Goal: Task Accomplishment & Management: Use online tool/utility

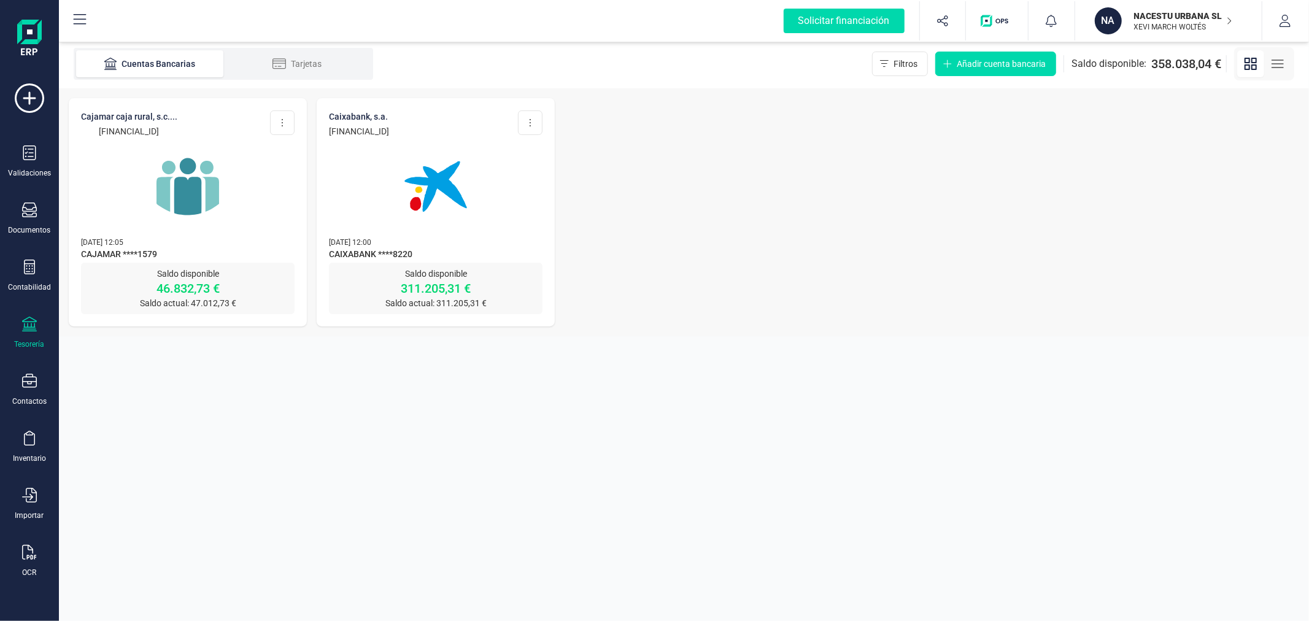
click at [1162, 31] on p "XEVI MARCH WOLTÉS" at bounding box center [1183, 27] width 98 height 10
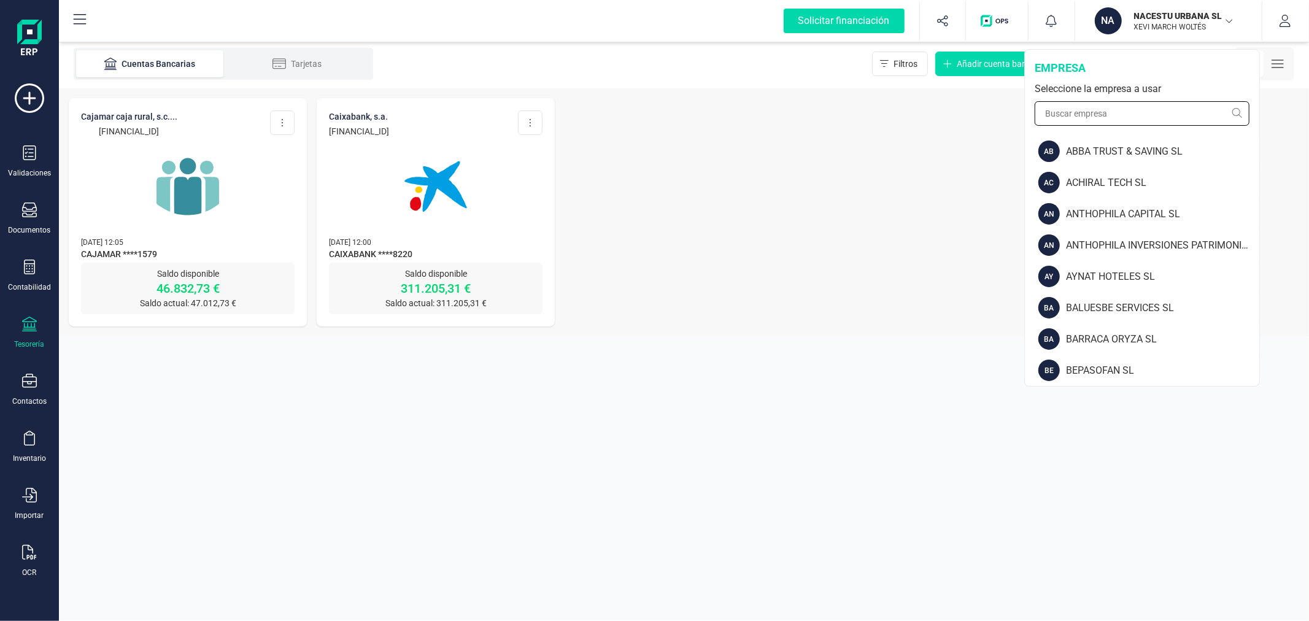
click at [1133, 117] on input "text" at bounding box center [1142, 113] width 215 height 25
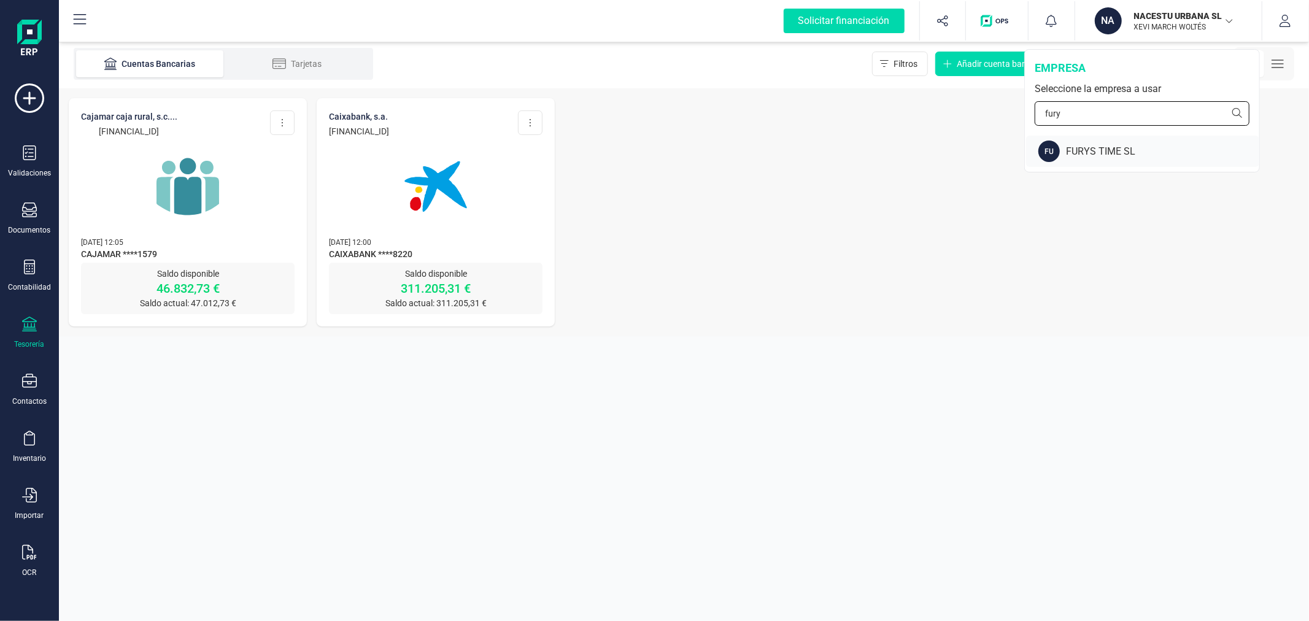
type input "fury"
click at [1123, 142] on div "FU FURYS TIME SL" at bounding box center [1142, 151] width 233 height 31
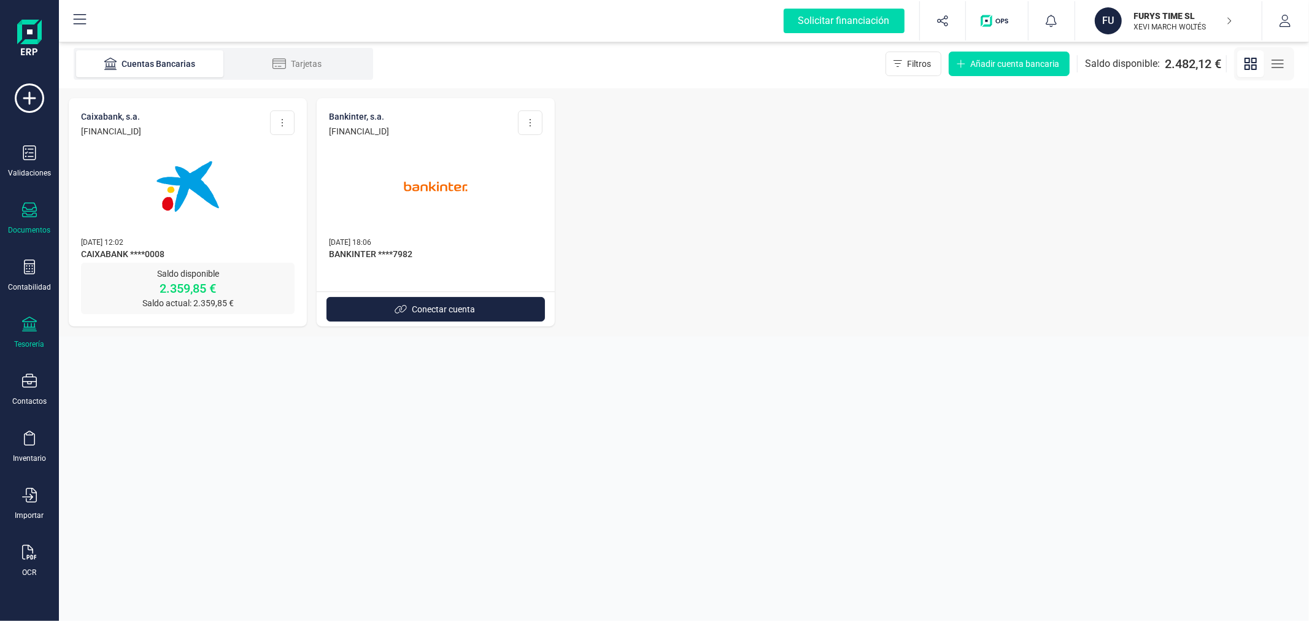
click at [32, 222] on div "Documentos" at bounding box center [29, 219] width 49 height 33
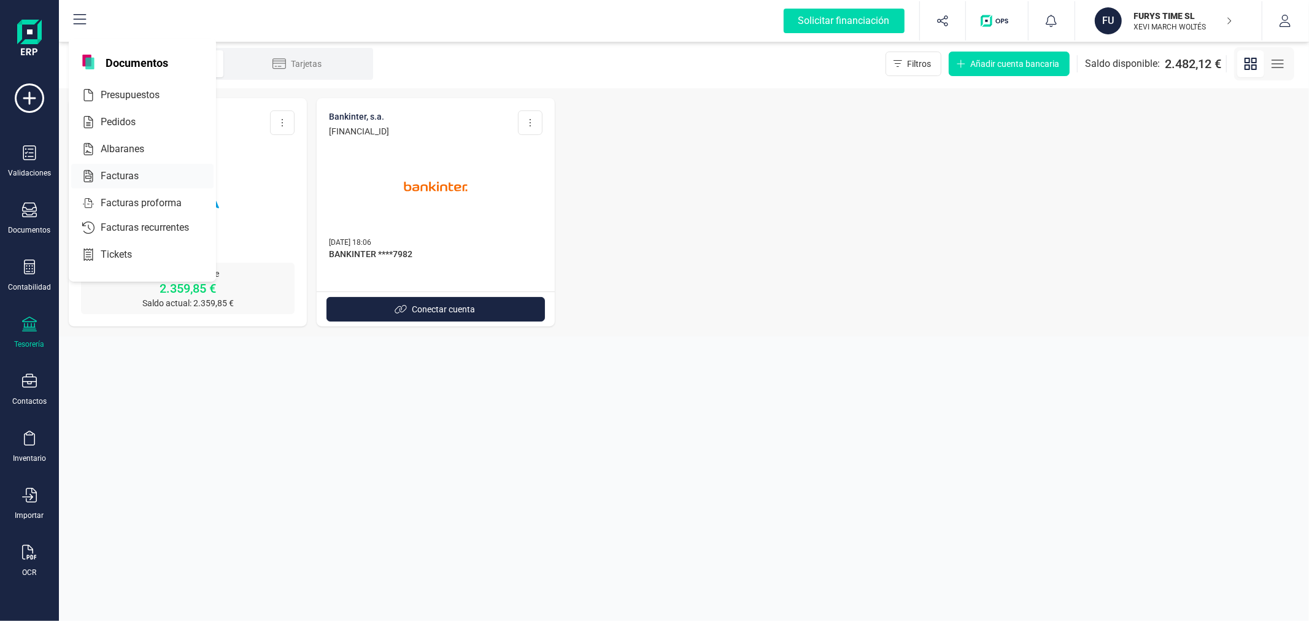
click at [134, 168] on div "Facturas" at bounding box center [142, 176] width 142 height 25
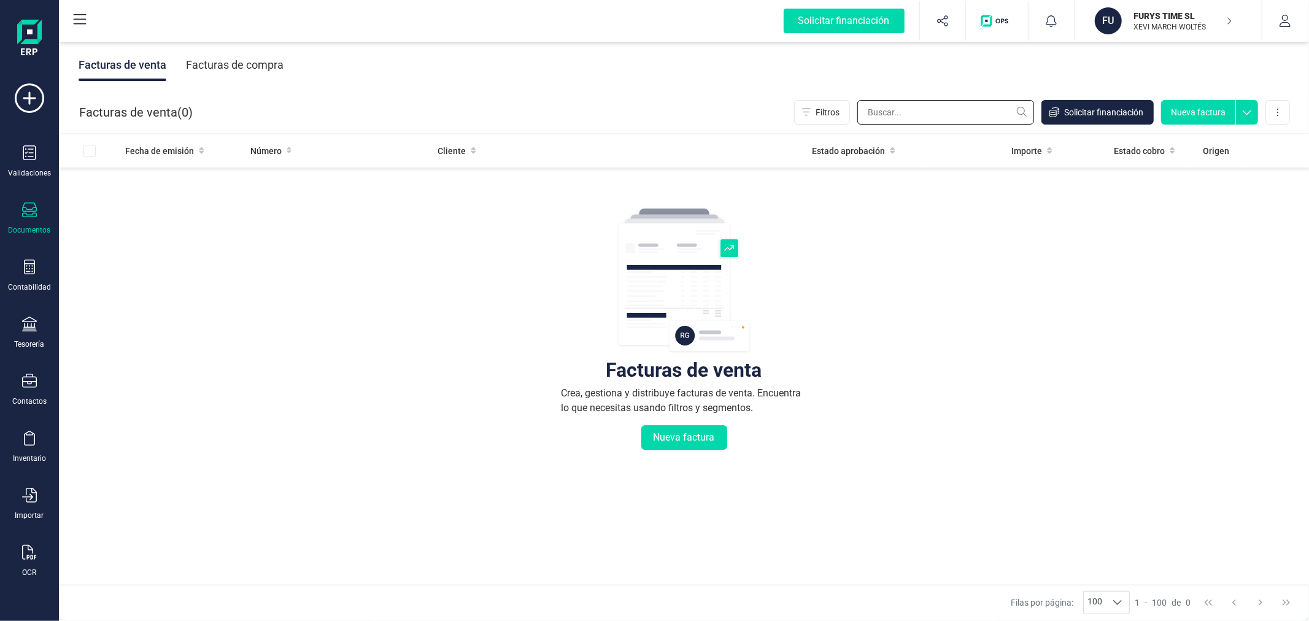
click at [943, 111] on input "text" at bounding box center [945, 112] width 177 height 25
click at [237, 63] on div "Facturas de compra" at bounding box center [235, 65] width 98 height 32
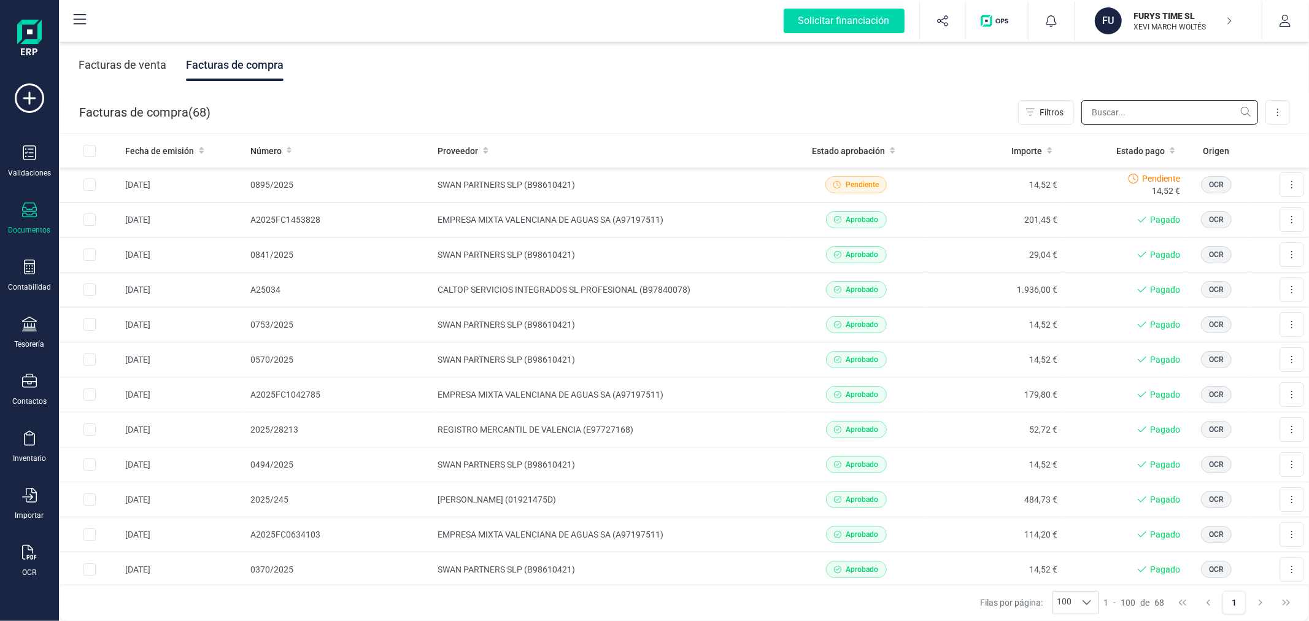
click at [1116, 113] on input "text" at bounding box center [1169, 112] width 177 height 25
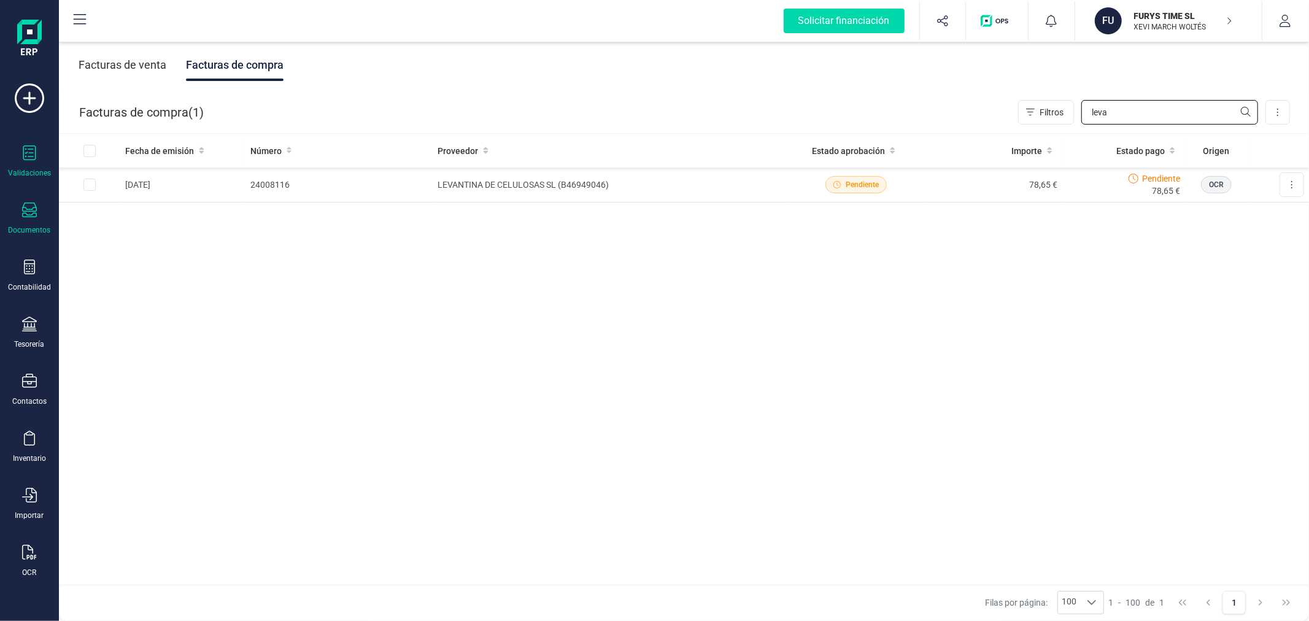
type input "leva"
click at [32, 168] on div "Validaciones" at bounding box center [29, 173] width 43 height 10
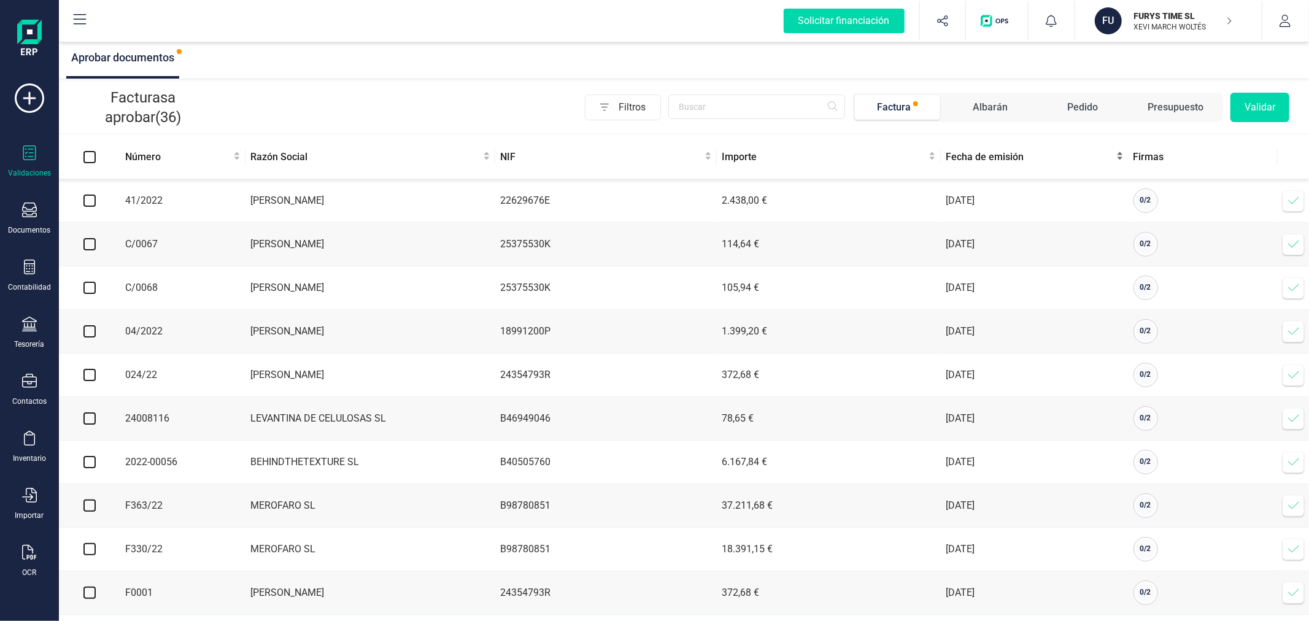
click at [997, 161] on span "Fecha de emisión" at bounding box center [1030, 157] width 168 height 15
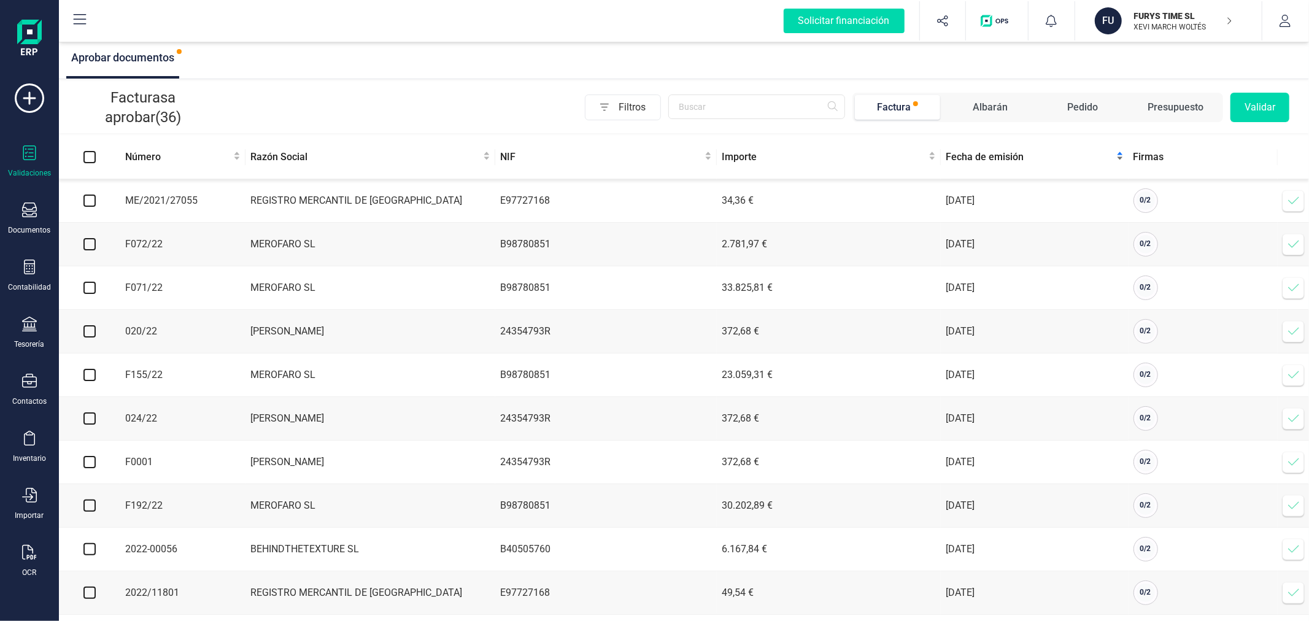
click at [997, 161] on span "Fecha de emisión" at bounding box center [1030, 157] width 168 height 15
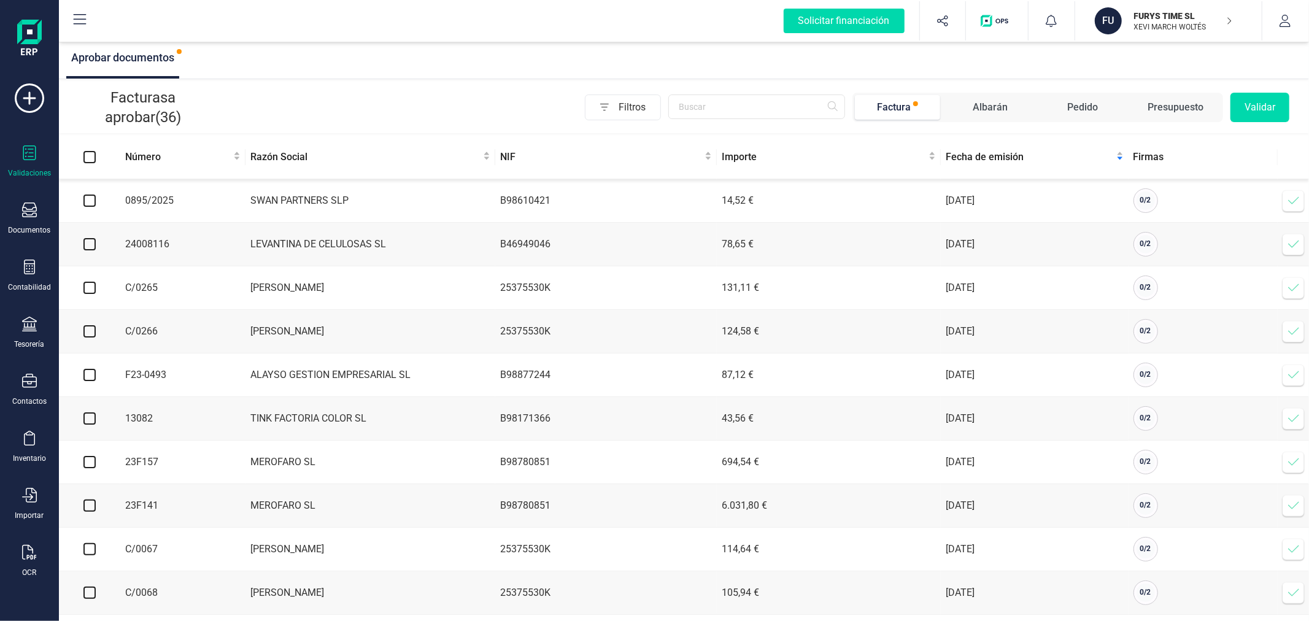
click at [1295, 249] on icon at bounding box center [1293, 244] width 12 height 12
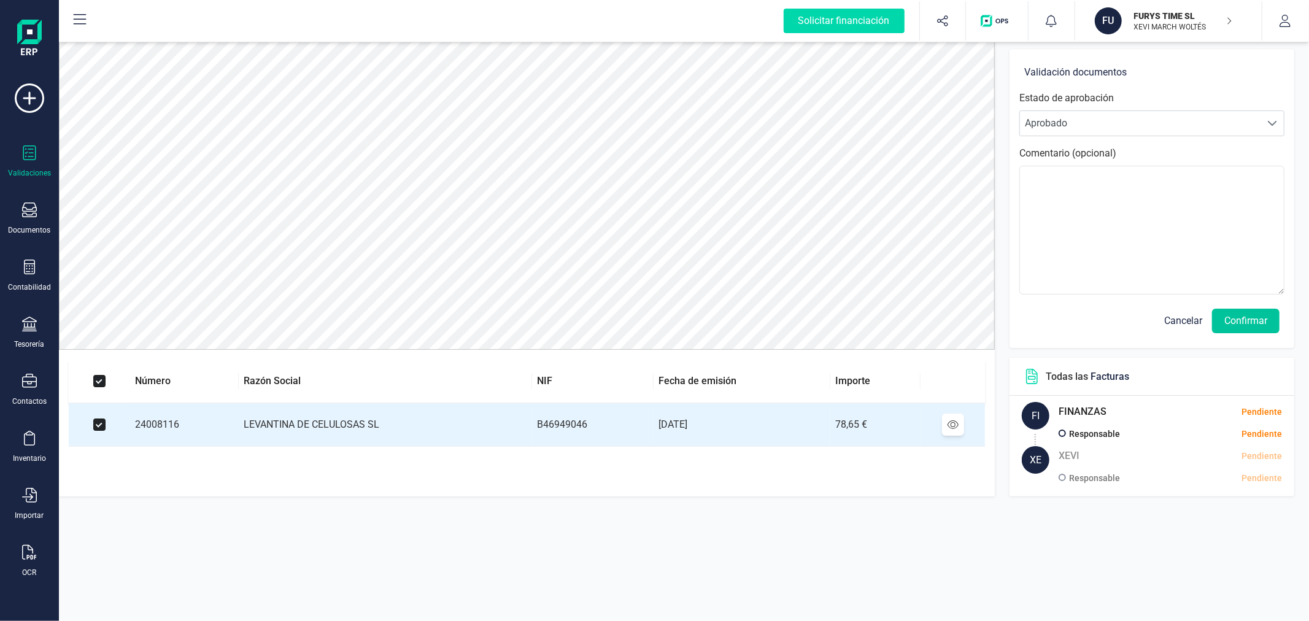
click at [1266, 326] on button "Confirmar" at bounding box center [1246, 321] width 68 height 25
click at [1265, 326] on button "Confirmar" at bounding box center [1246, 321] width 68 height 25
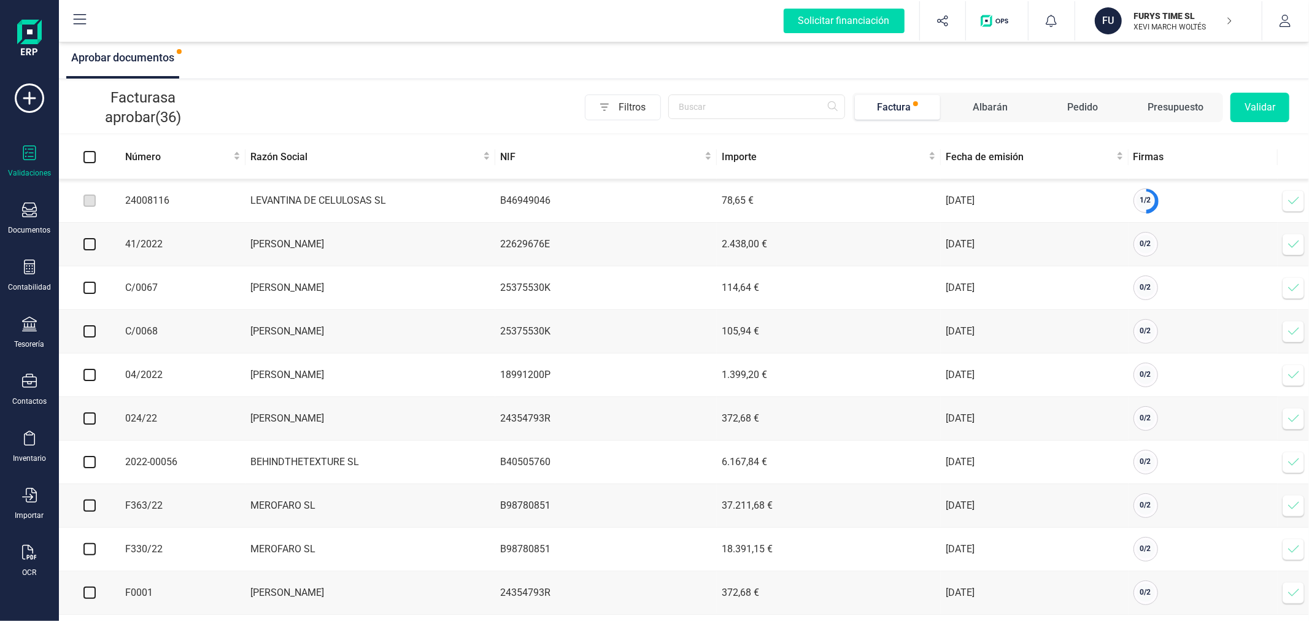
click at [1292, 200] on icon at bounding box center [1293, 201] width 12 height 12
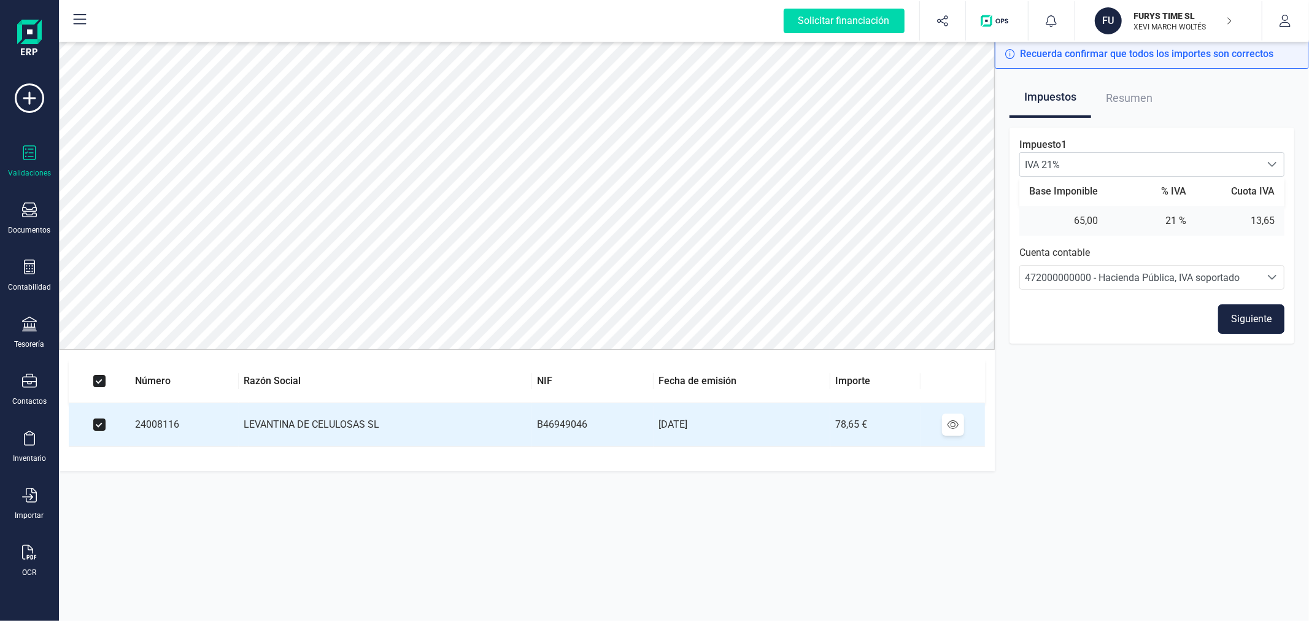
click at [1249, 316] on button "Siguiente" at bounding box center [1251, 318] width 66 height 29
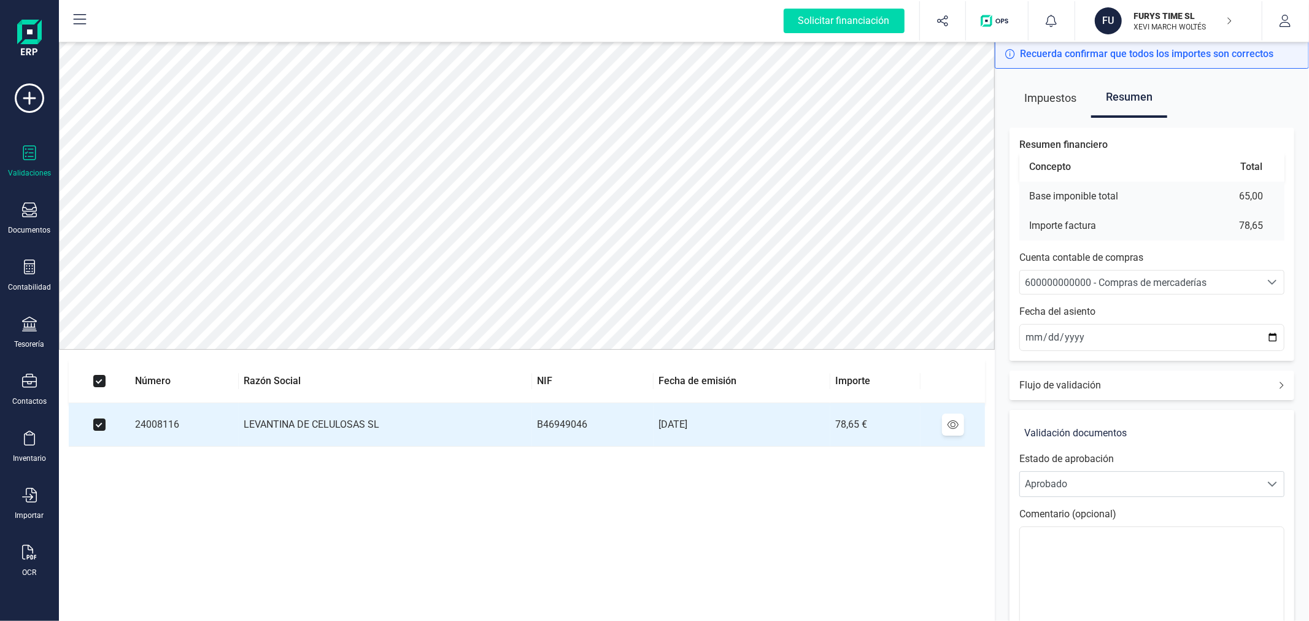
click at [1143, 287] on span "600000000000 - Compras de mercaderías" at bounding box center [1116, 283] width 182 height 12
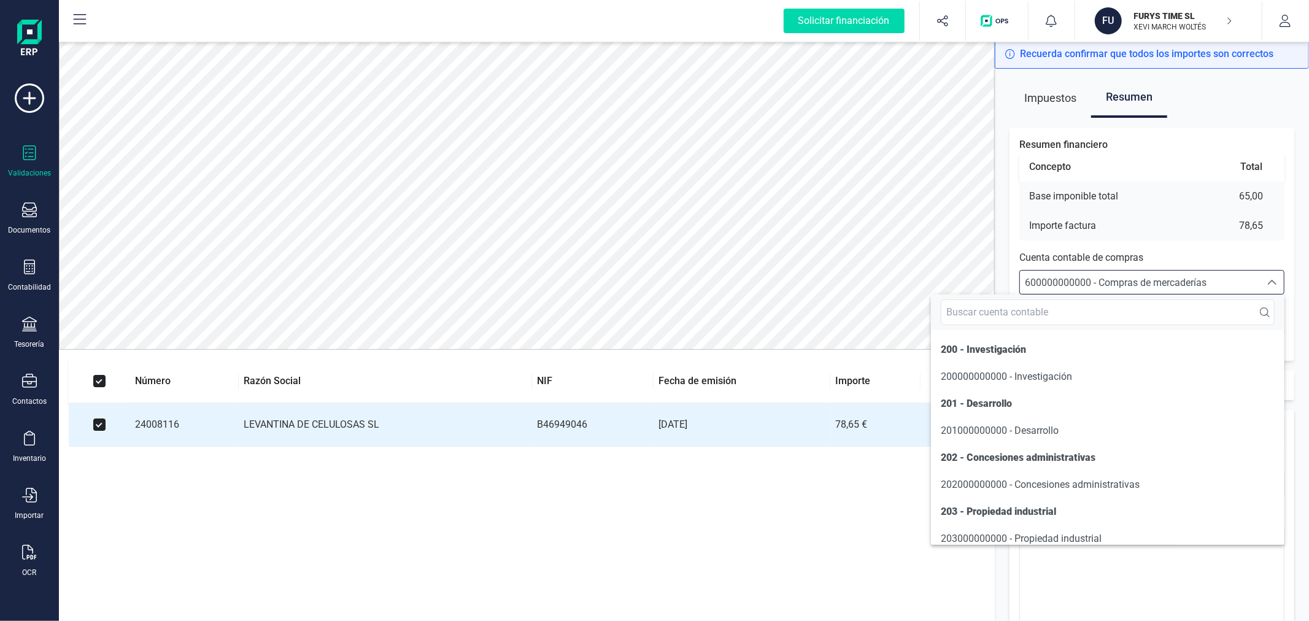
scroll to position [5965, 0]
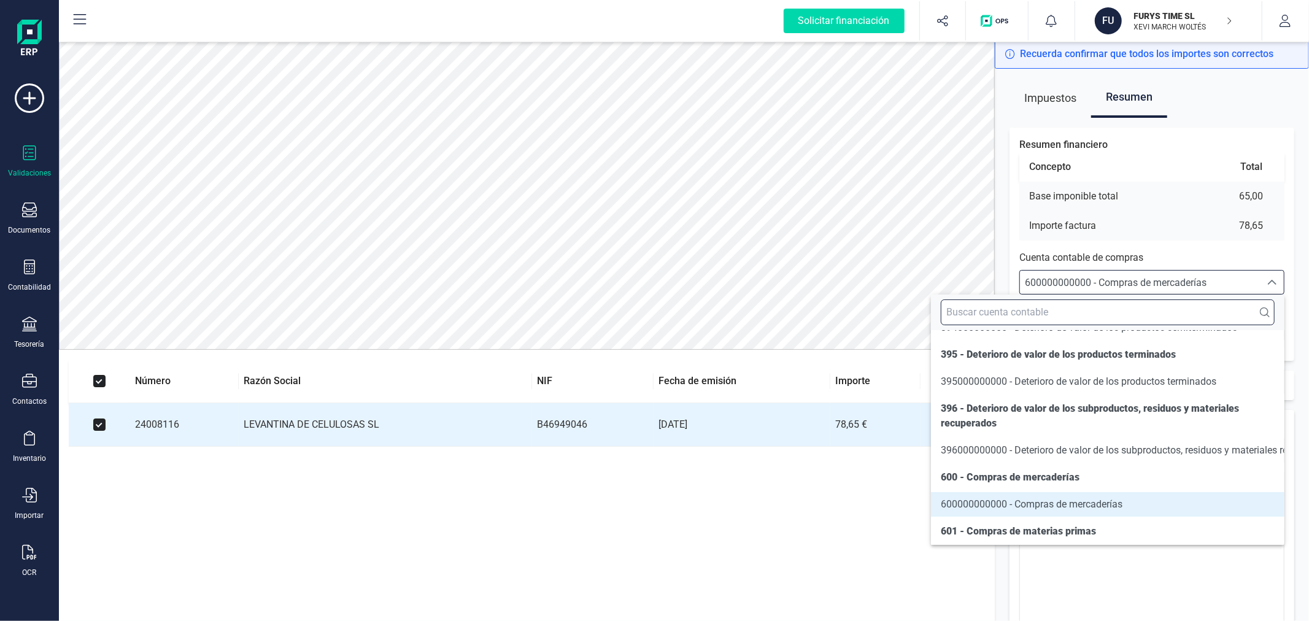
click at [1144, 309] on input "text" at bounding box center [1108, 312] width 334 height 26
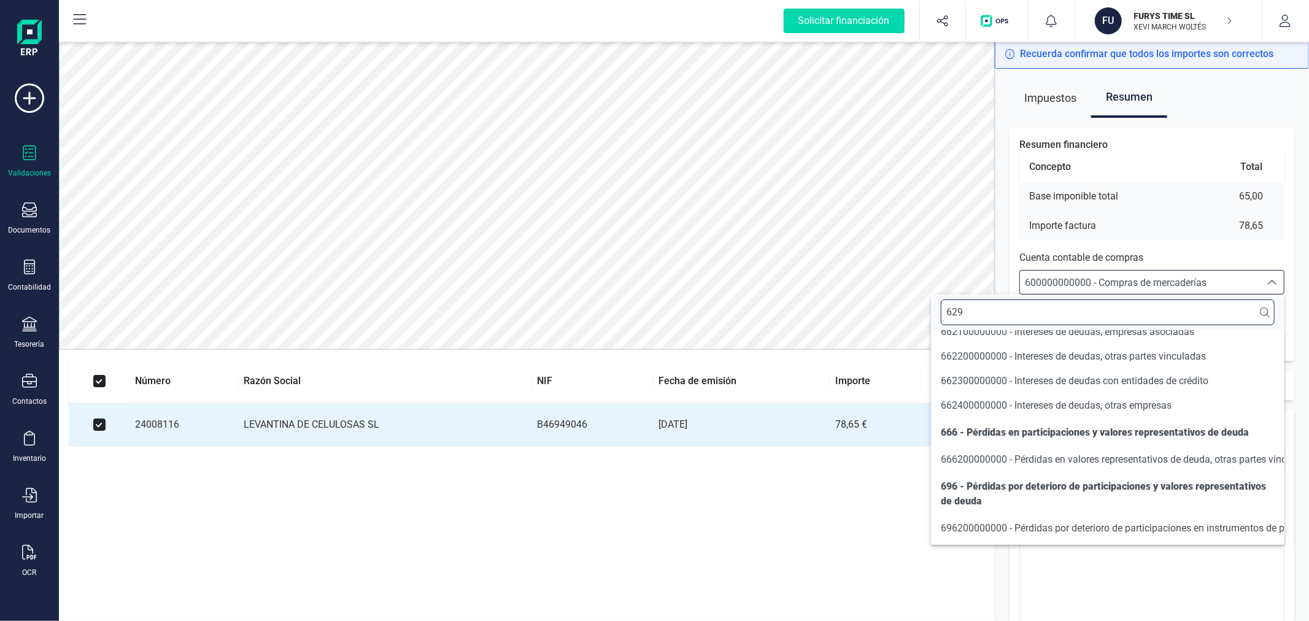
scroll to position [0, 0]
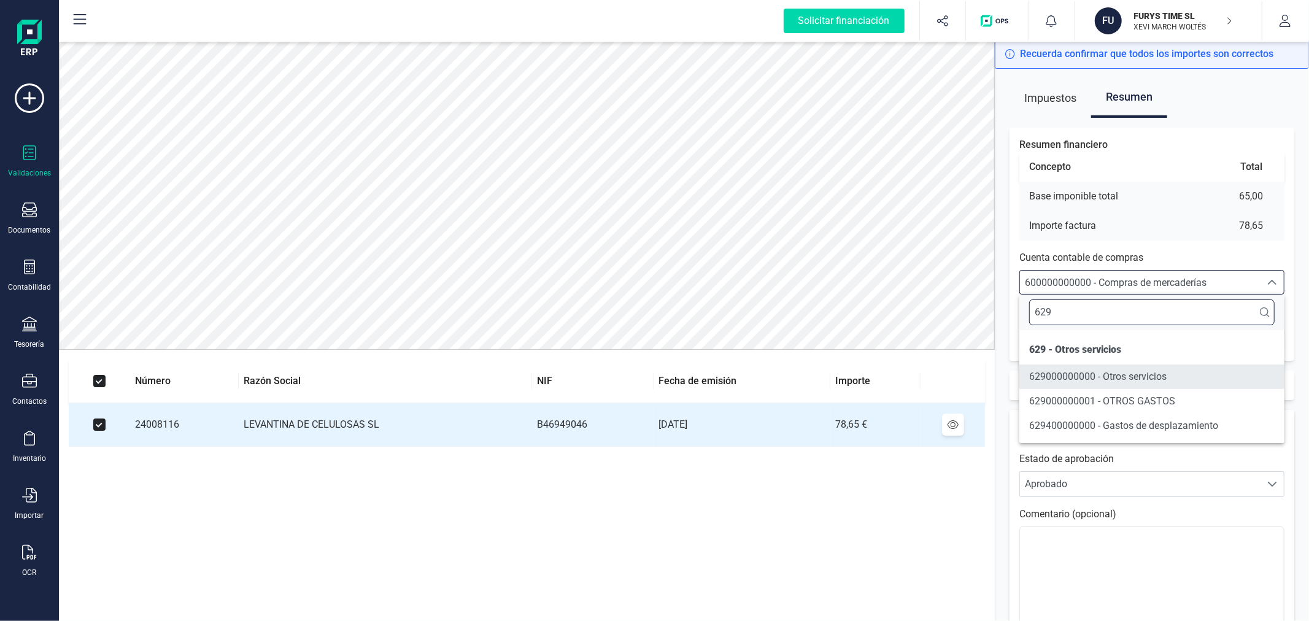
type input "629"
click at [1155, 380] on span "629000000000 - Otros servicios" at bounding box center [1097, 377] width 137 height 12
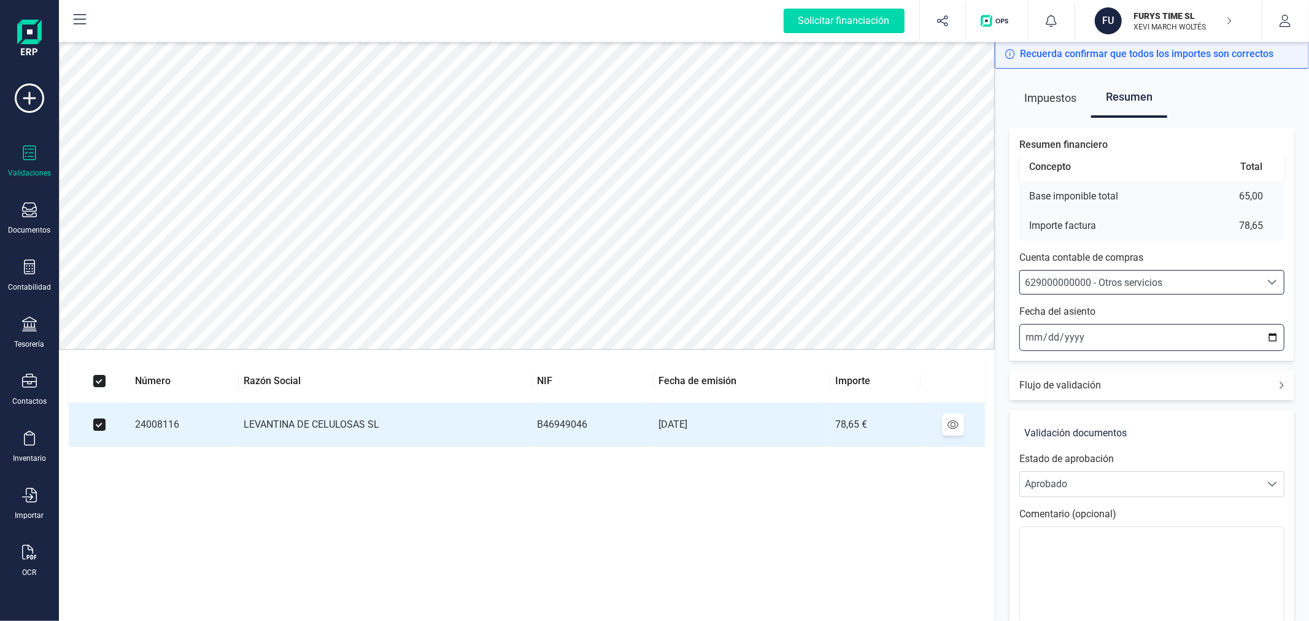
click at [1274, 338] on input "[DATE]" at bounding box center [1151, 337] width 265 height 27
type input "[DATE]"
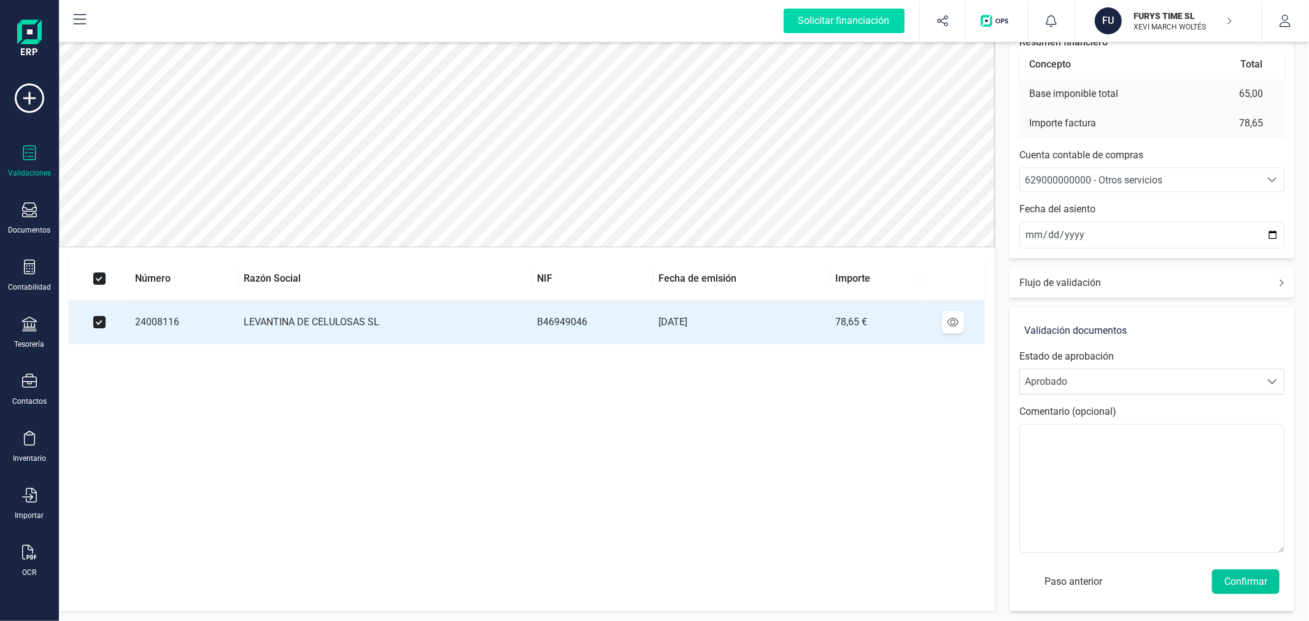
click at [1242, 584] on button "Confirmar" at bounding box center [1246, 581] width 68 height 25
